Goal: Task Accomplishment & Management: Manage account settings

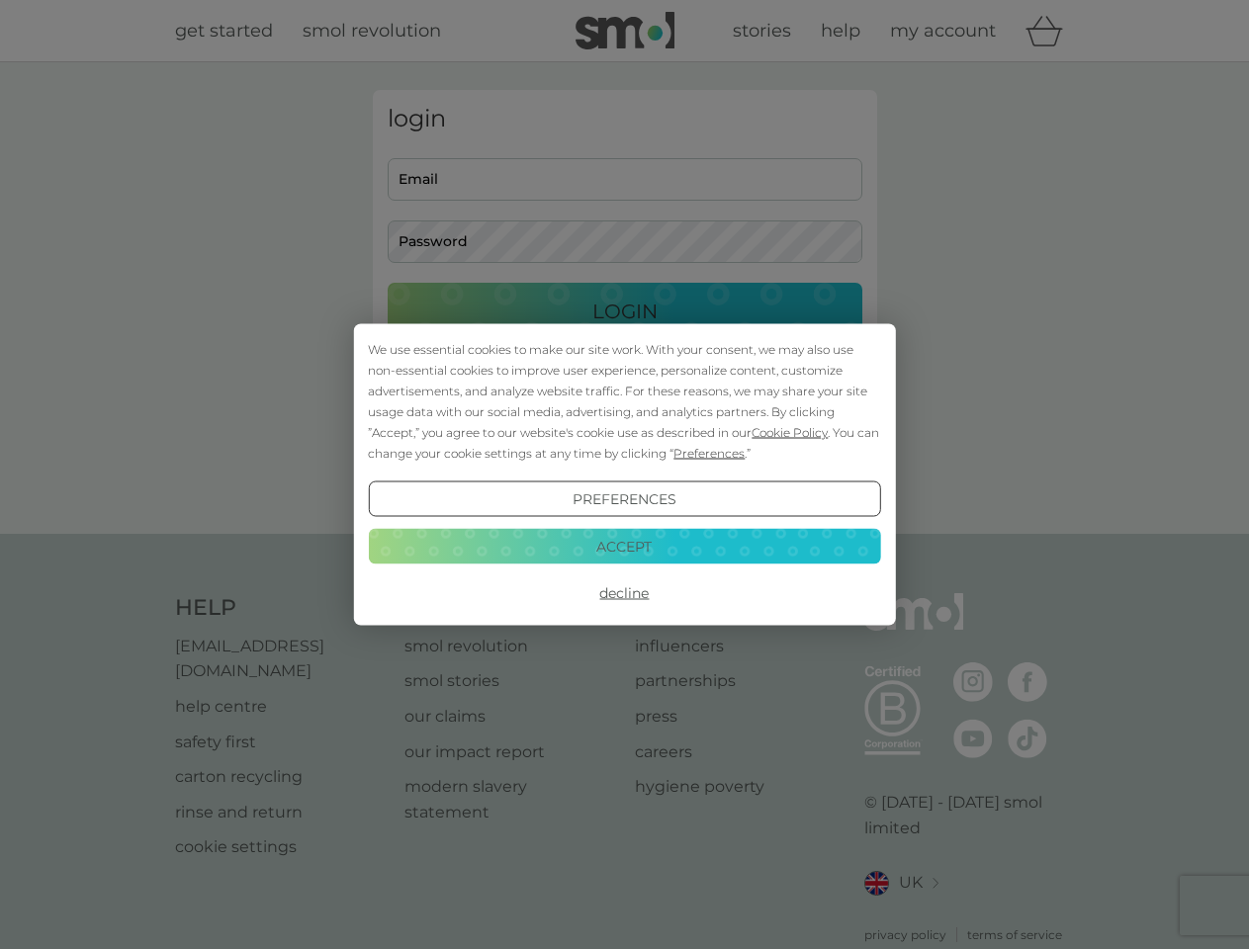
click at [790, 432] on span "Cookie Policy" at bounding box center [789, 432] width 76 height 15
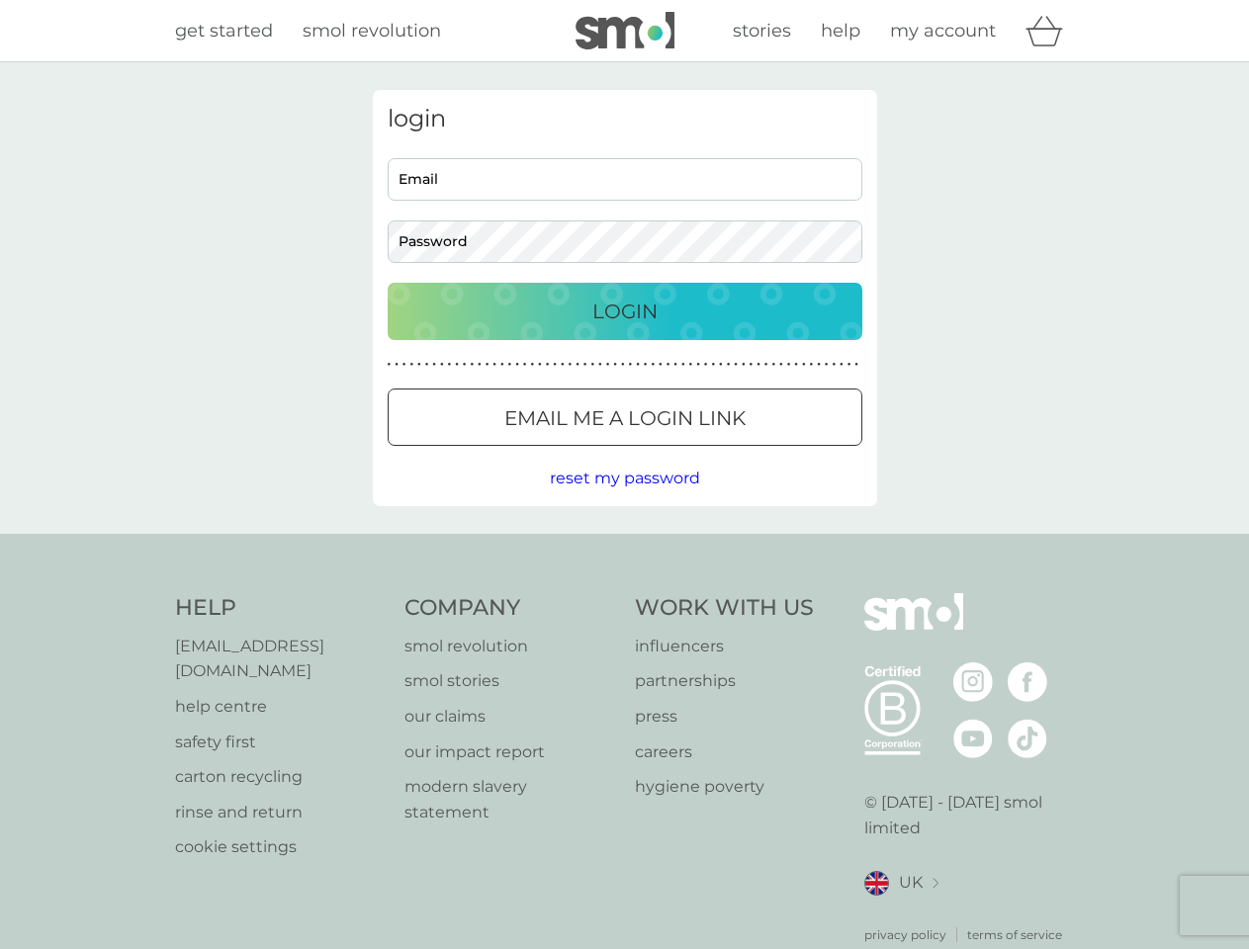
click at [707, 453] on div "login Email Password Login ● ● ● ● ● ● ● ● ● ● ● ● ● ● ● ● ● ● ● ● ● ● ● ● ● ● …" at bounding box center [625, 298] width 504 height 416
click at [624, 499] on div "login Email Password Login ● ● ● ● ● ● ● ● ● ● ● ● ● ● ● ● ● ● ● ● ● ● ● ● ● ● …" at bounding box center [625, 298] width 504 height 416
click at [624, 593] on div "Help [EMAIL_ADDRESS][DOMAIN_NAME] help centre safety first carton recycling rin…" at bounding box center [625, 768] width 900 height 351
click at [624, 546] on div "Help [EMAIL_ADDRESS][DOMAIN_NAME] help centre safety first carton recycling rin…" at bounding box center [624, 769] width 1249 height 470
